Goal: Book appointment/travel/reservation

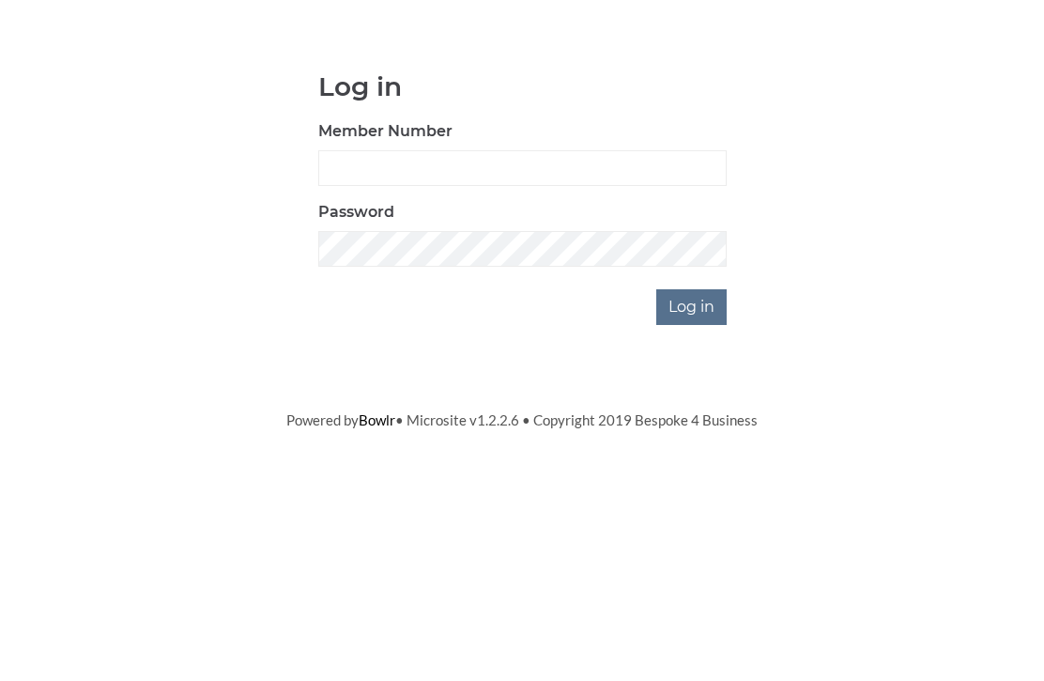
scroll to position [141, 0]
type input "0948"
click at [693, 430] on input "Log in" at bounding box center [691, 448] width 70 height 36
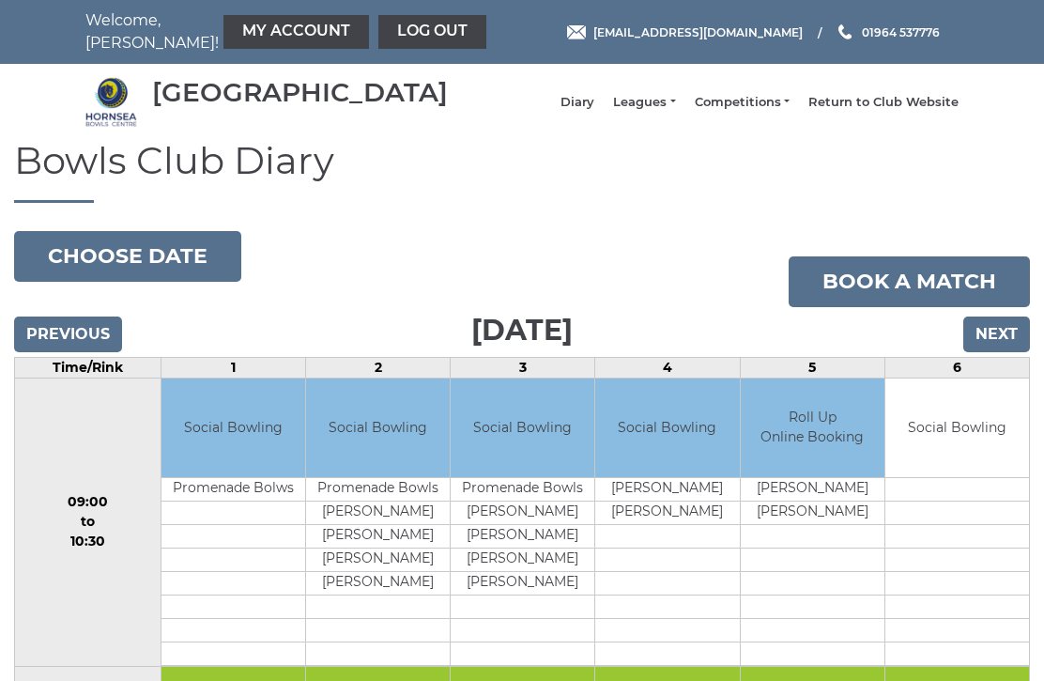
click at [994, 352] on input "Next" at bounding box center [996, 334] width 67 height 36
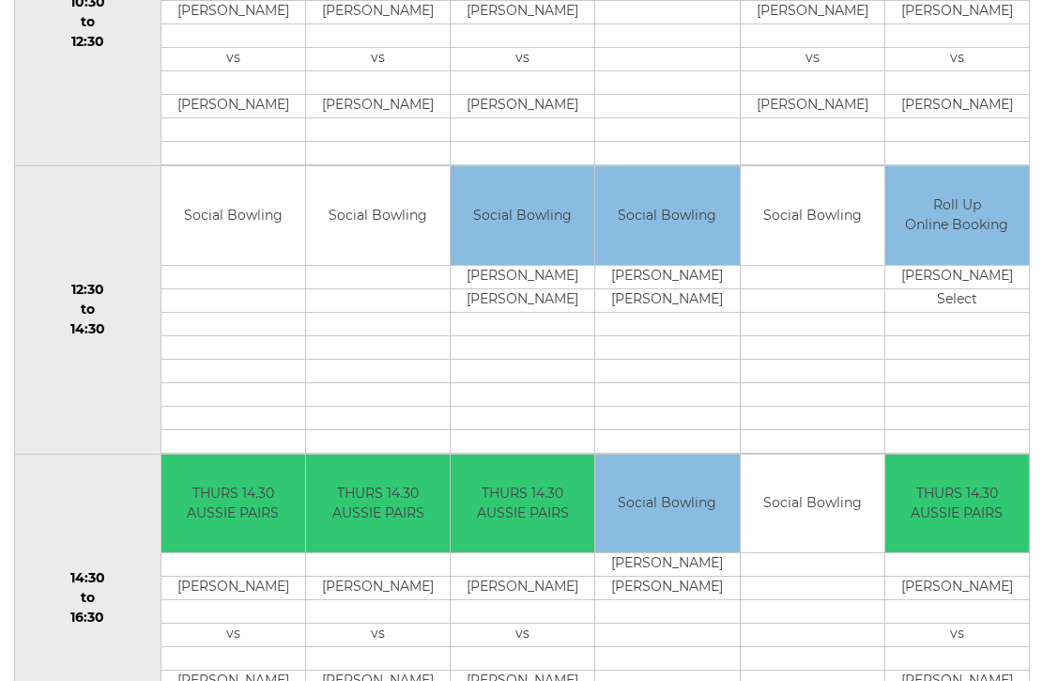
scroll to position [785, 0]
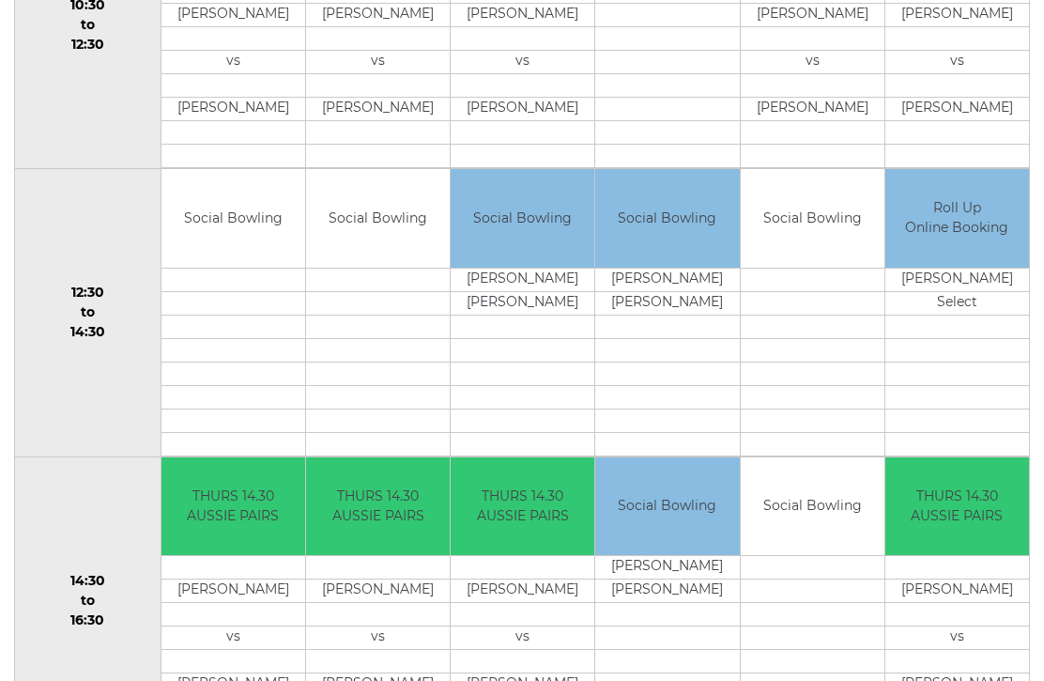
click at [976, 235] on td "Roll Up Online Booking" at bounding box center [957, 218] width 144 height 99
click at [977, 309] on td "Select" at bounding box center [957, 302] width 144 height 23
click at [988, 220] on td "Roll Up Online Booking" at bounding box center [957, 218] width 144 height 99
click at [970, 315] on td "Select" at bounding box center [957, 302] width 144 height 23
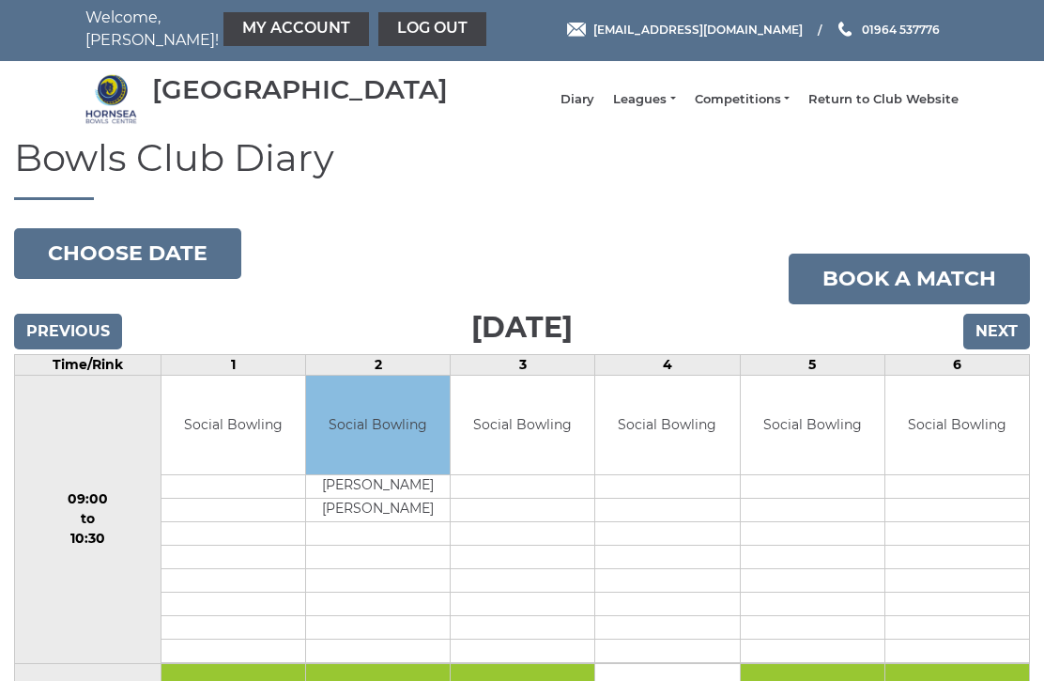
scroll to position [0, 0]
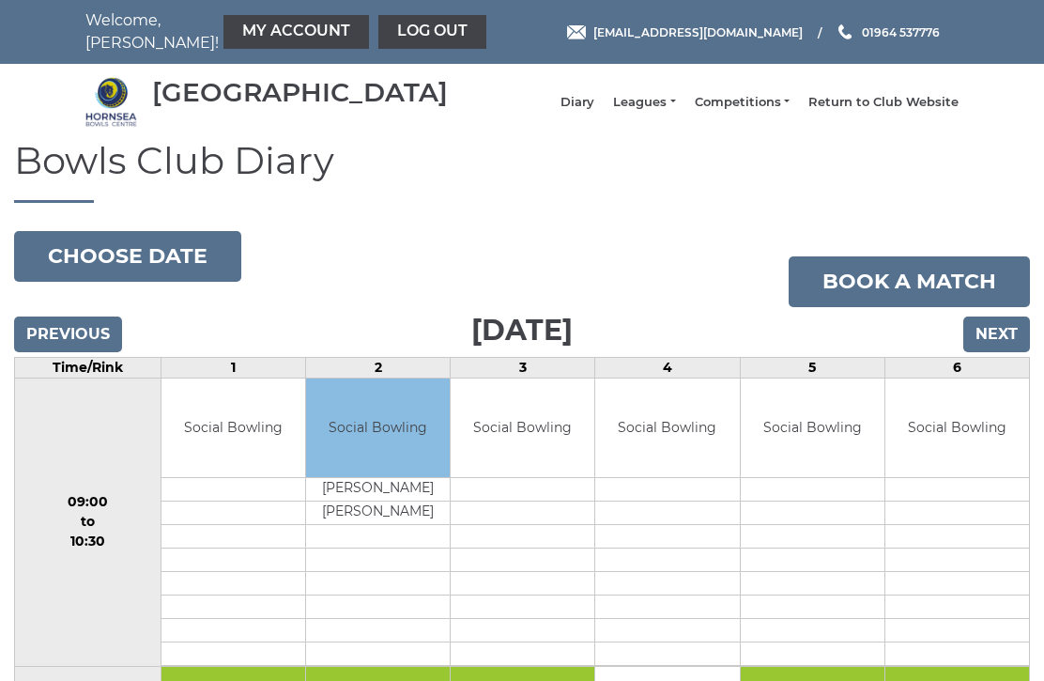
click at [151, 274] on button "Choose date" at bounding box center [127, 256] width 227 height 51
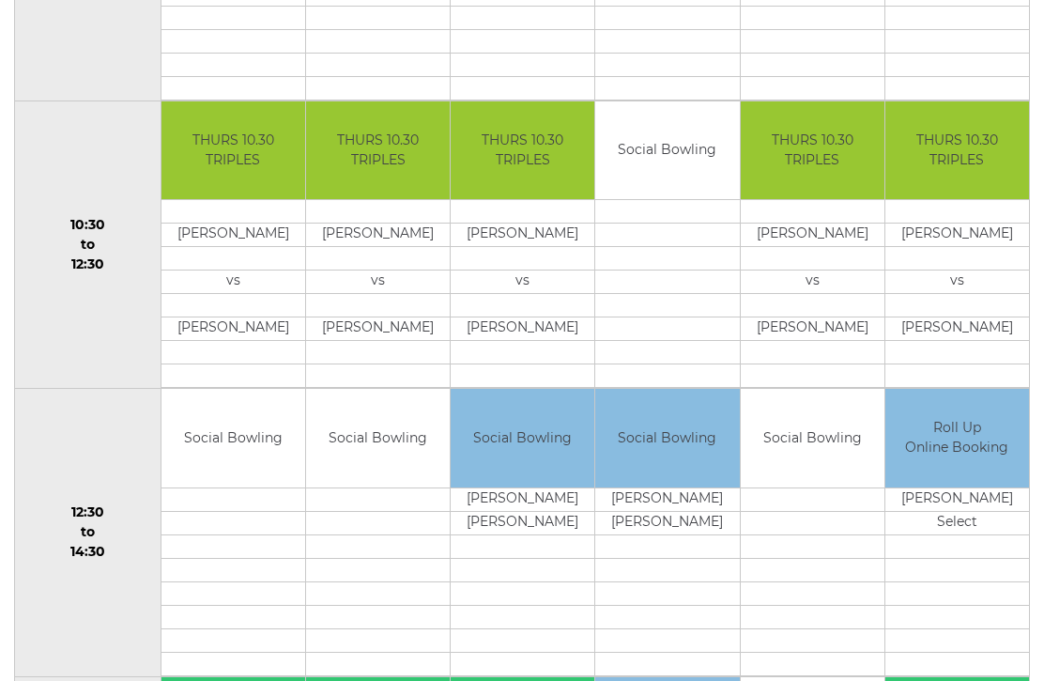
scroll to position [565, 0]
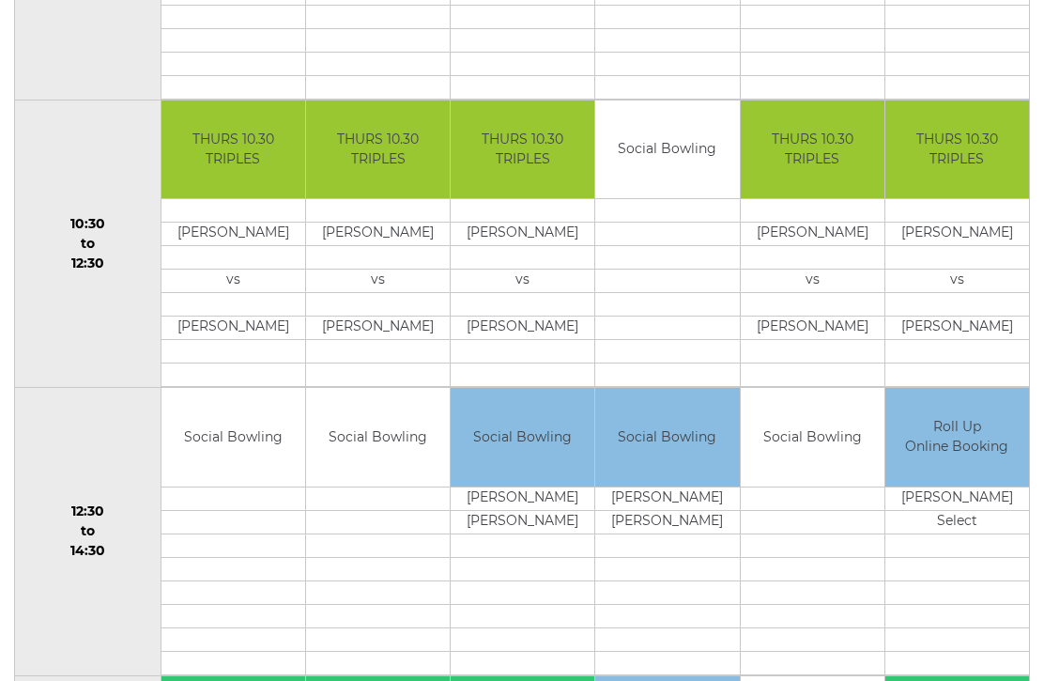
click at [972, 511] on td "[PERSON_NAME]" at bounding box center [957, 498] width 144 height 23
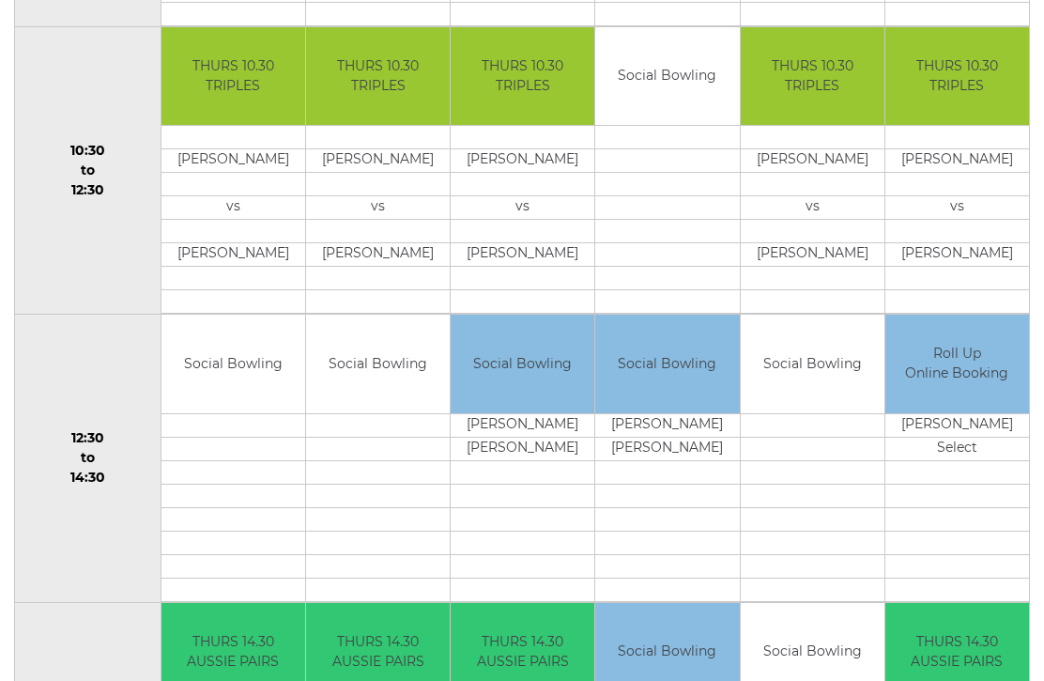
scroll to position [639, 0]
